Goal: Transaction & Acquisition: Download file/media

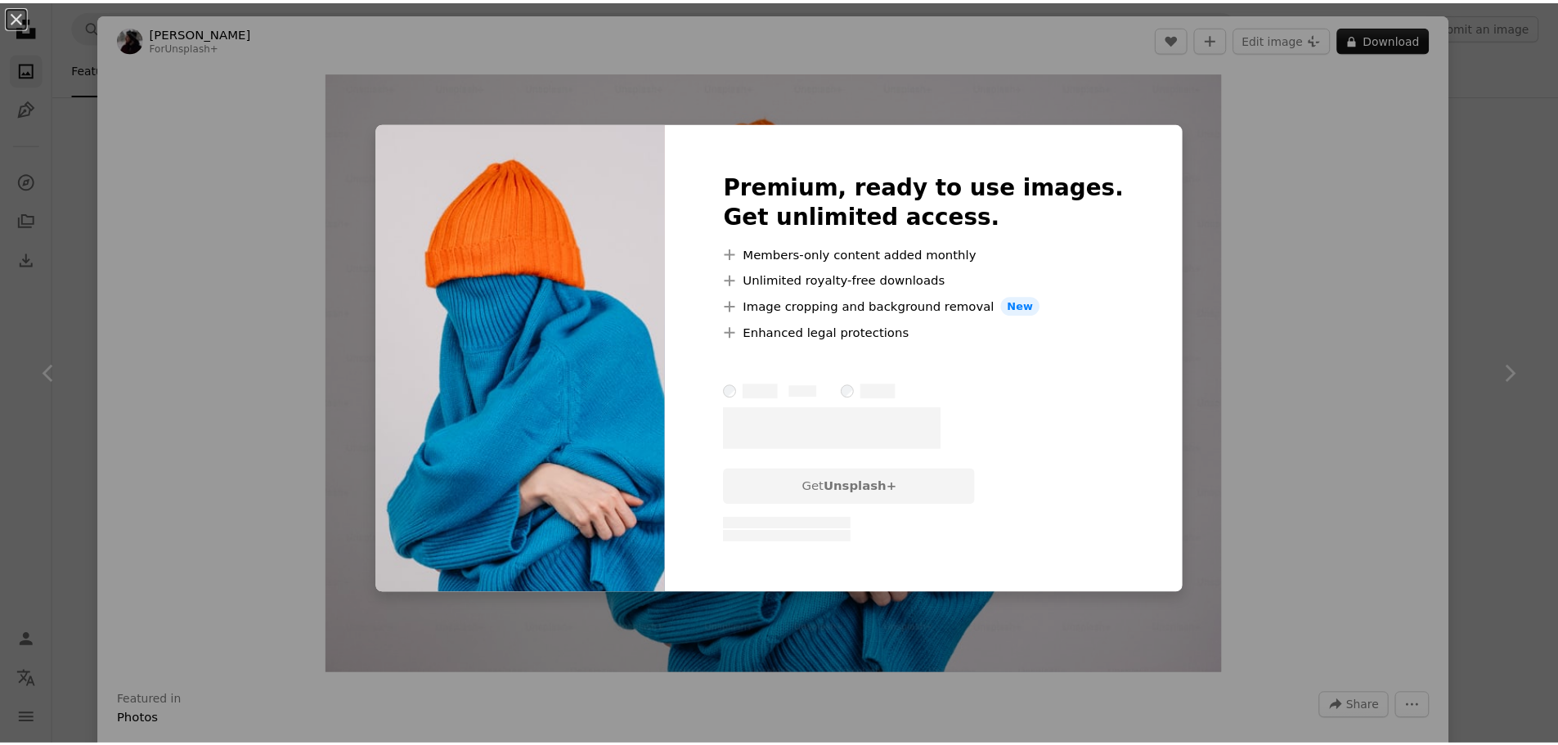
scroll to position [572, 0]
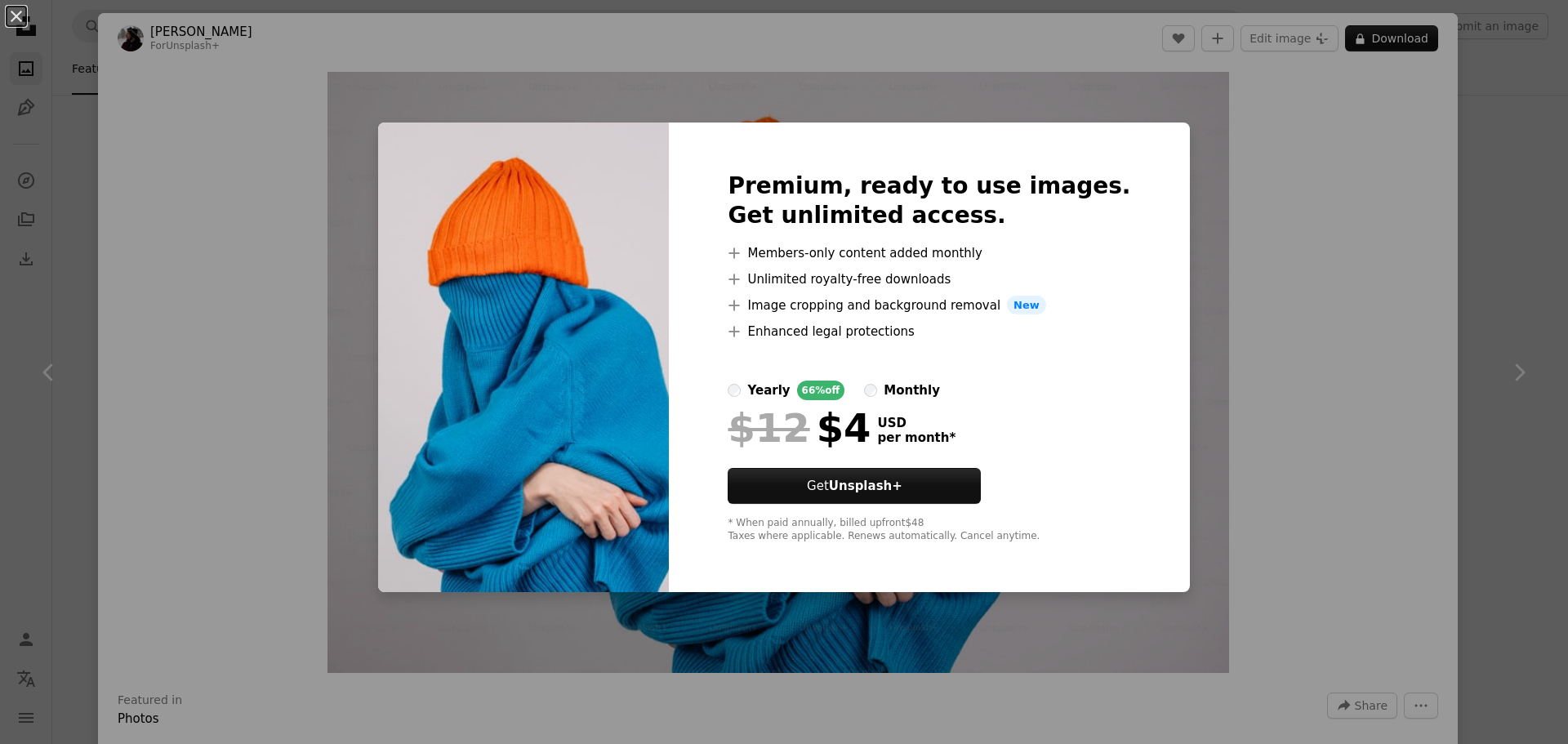
click at [1360, 216] on div "An X shape Premium, ready to use images. Get unlimited access. A plus sign Memb…" at bounding box center [784, 372] width 1568 height 744
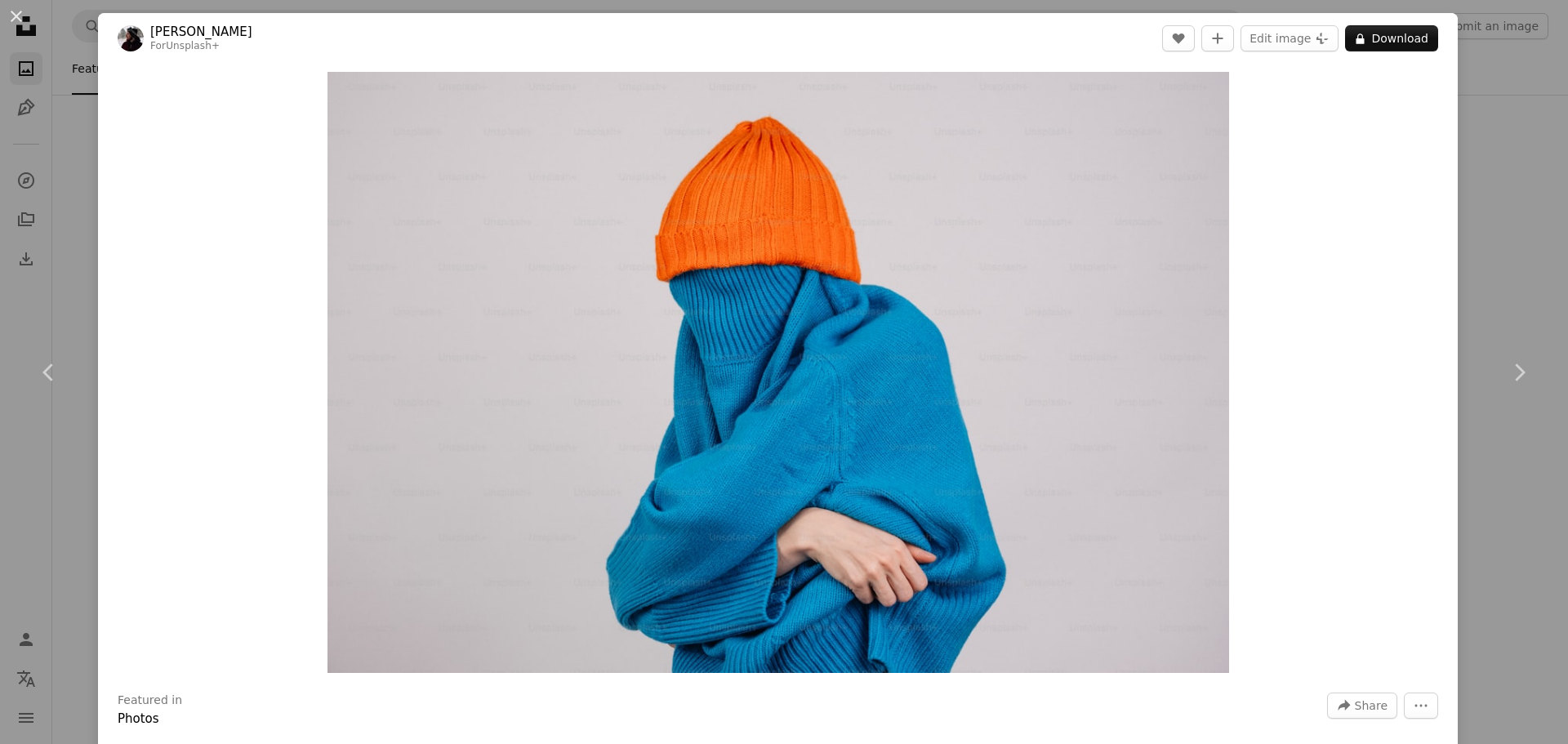
click at [1506, 92] on div "An X shape Chevron left Chevron right [PERSON_NAME] For Unsplash+ A heart A plu…" at bounding box center [784, 372] width 1568 height 744
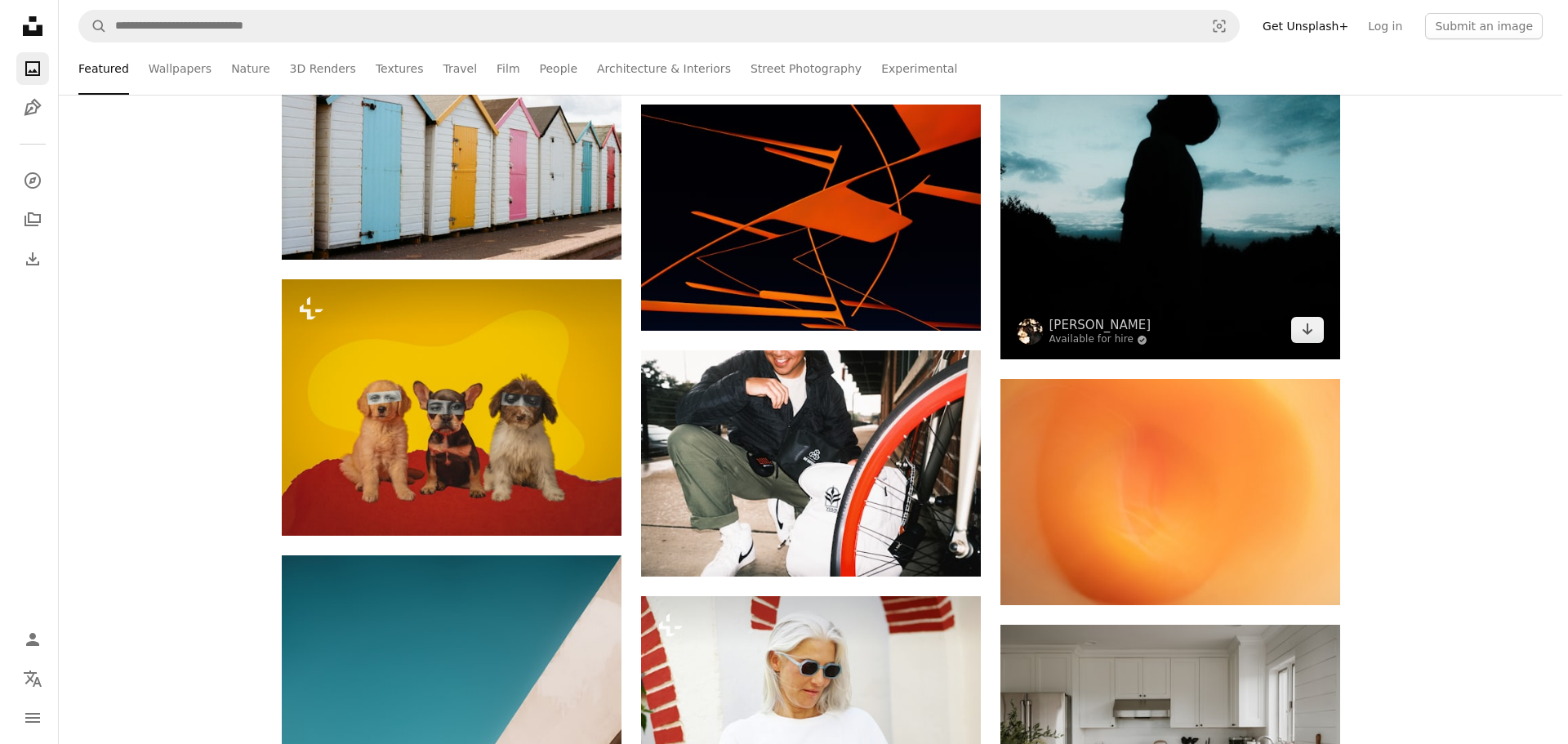
scroll to position [2613, 0]
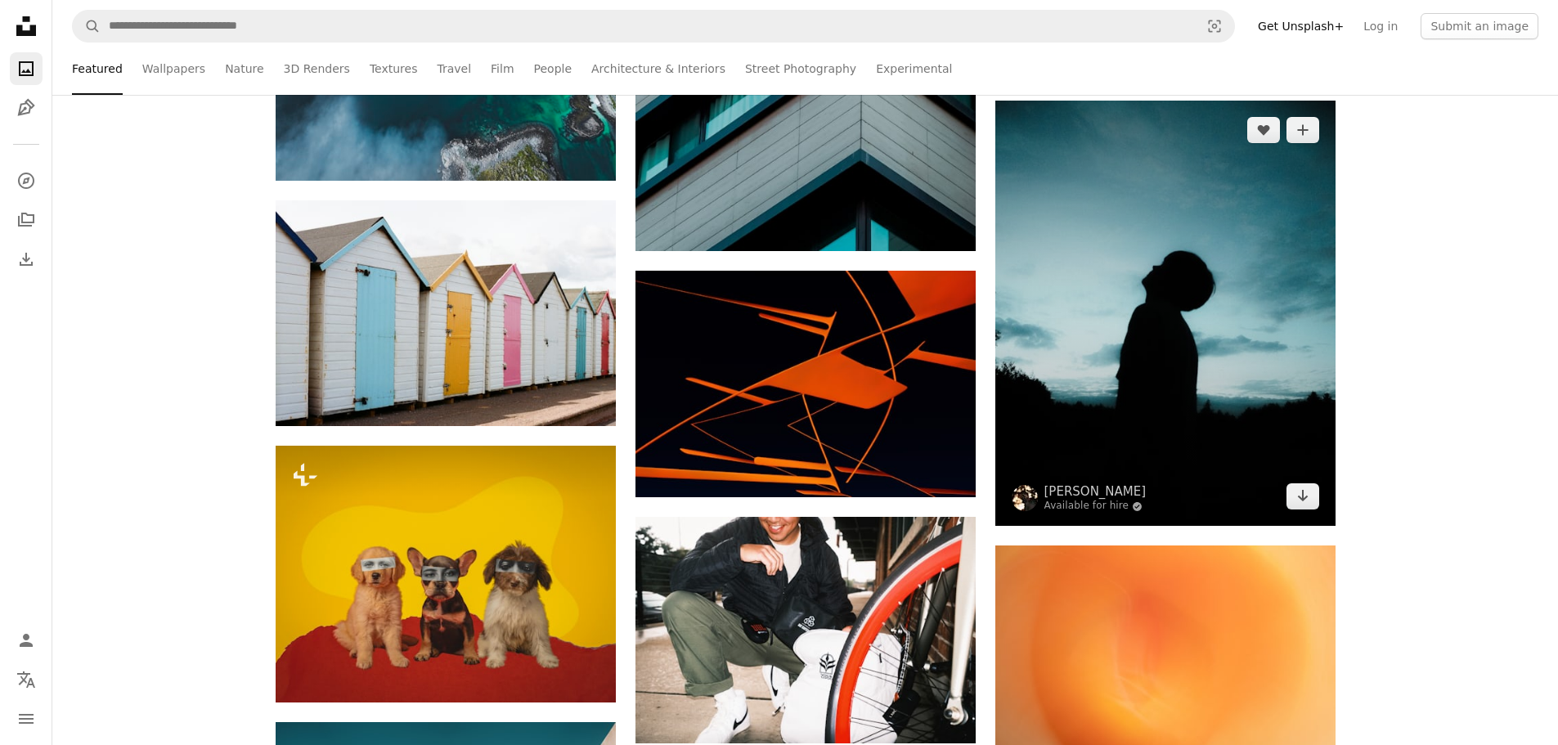
click at [1184, 322] on img at bounding box center [1165, 313] width 340 height 425
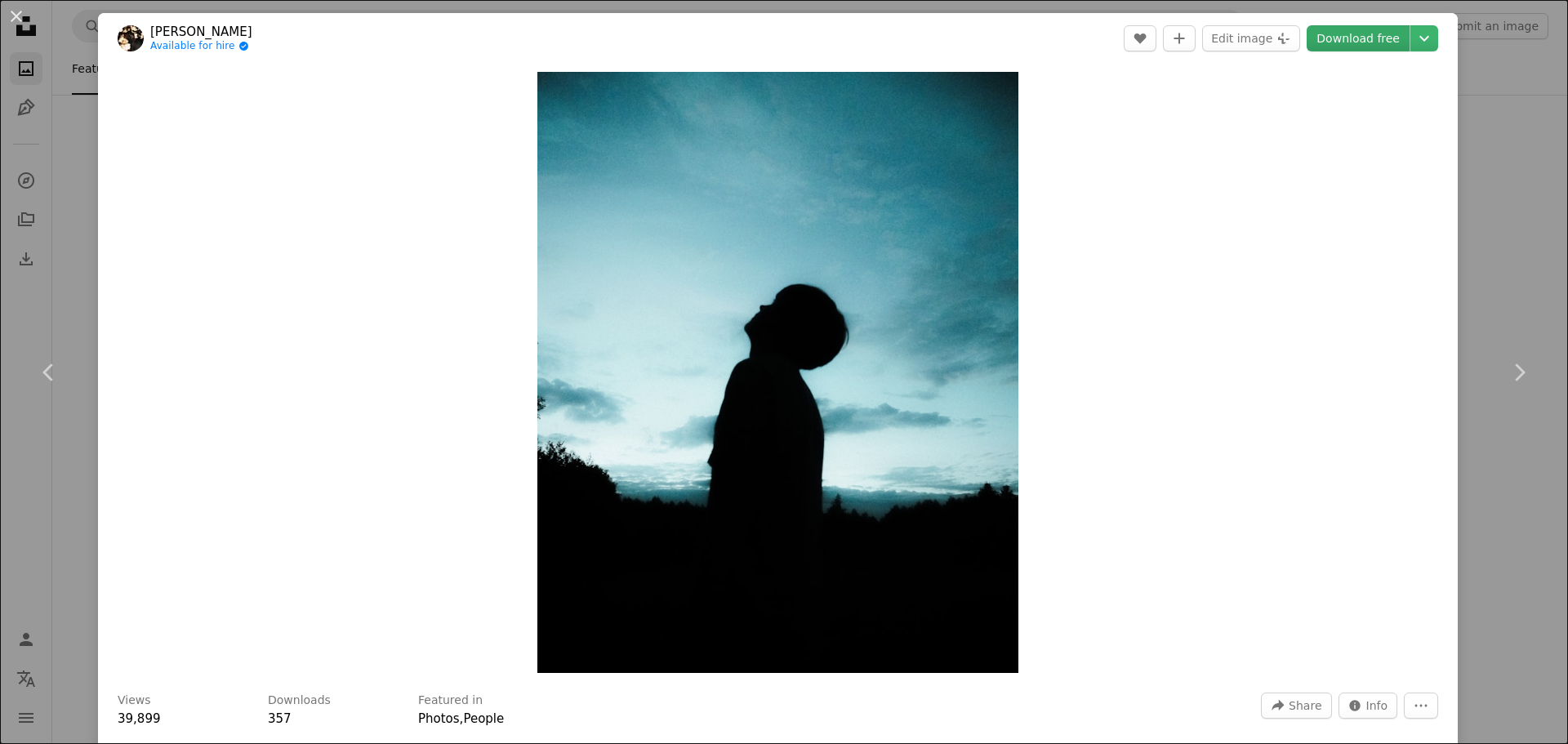
click at [1373, 43] on link "Download free" at bounding box center [1358, 38] width 103 height 26
